Goal: Transaction & Acquisition: Purchase product/service

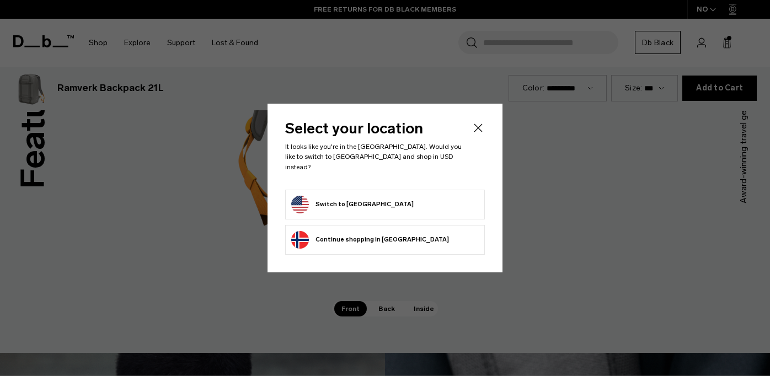
scroll to position [1505, 0]
